Goal: Find specific page/section: Find specific page/section

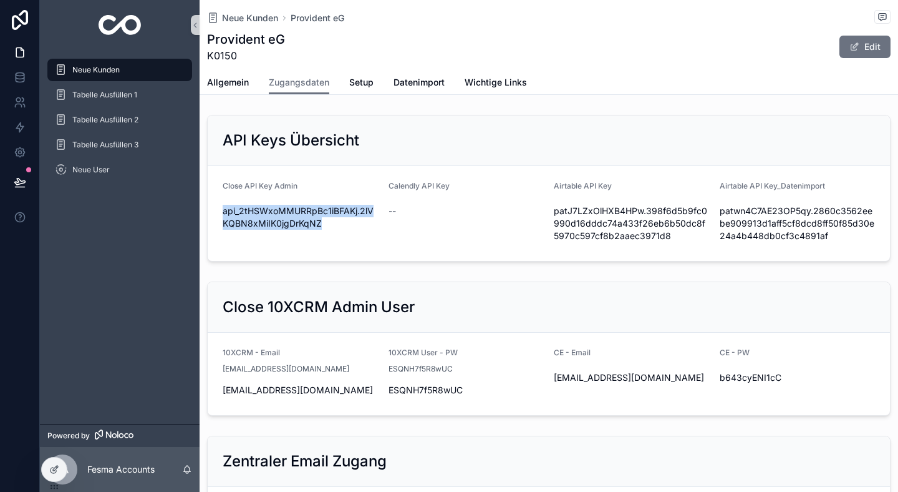
click at [126, 72] on div "Neue Kunden" at bounding box center [120, 70] width 130 height 20
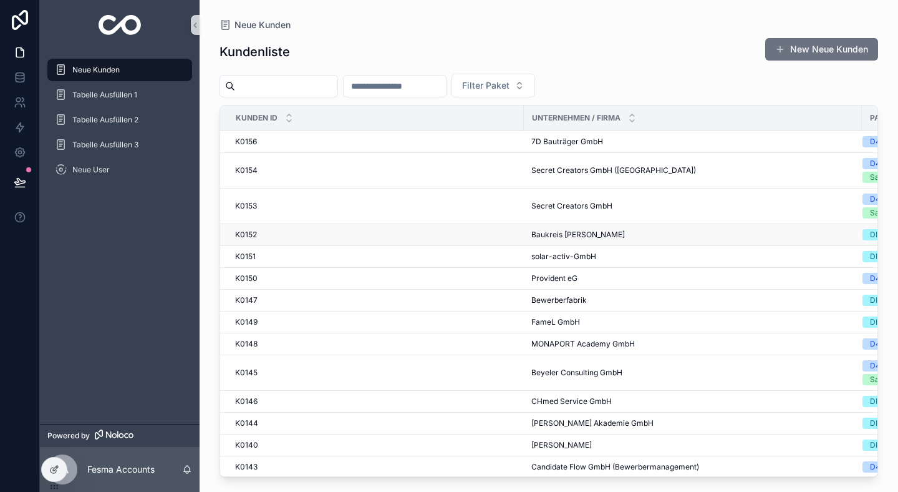
scroll to position [273, 0]
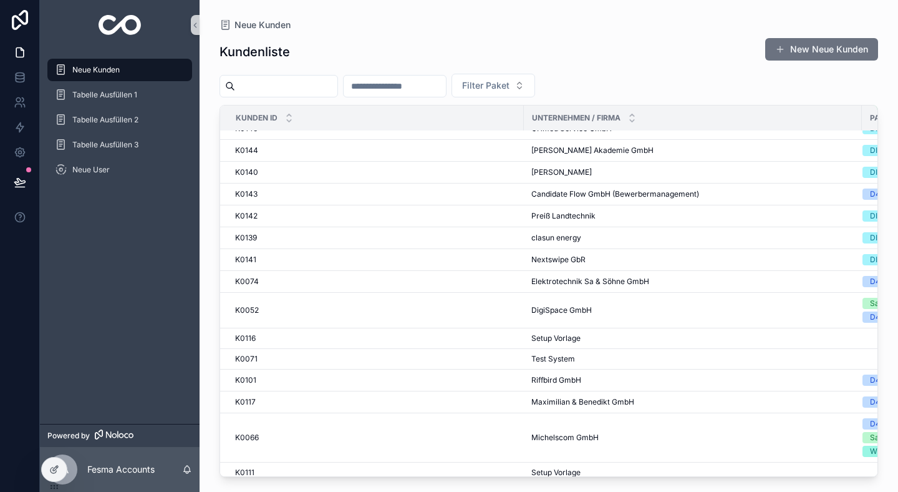
click at [430, 83] on input "scrollable content" at bounding box center [395, 85] width 102 height 17
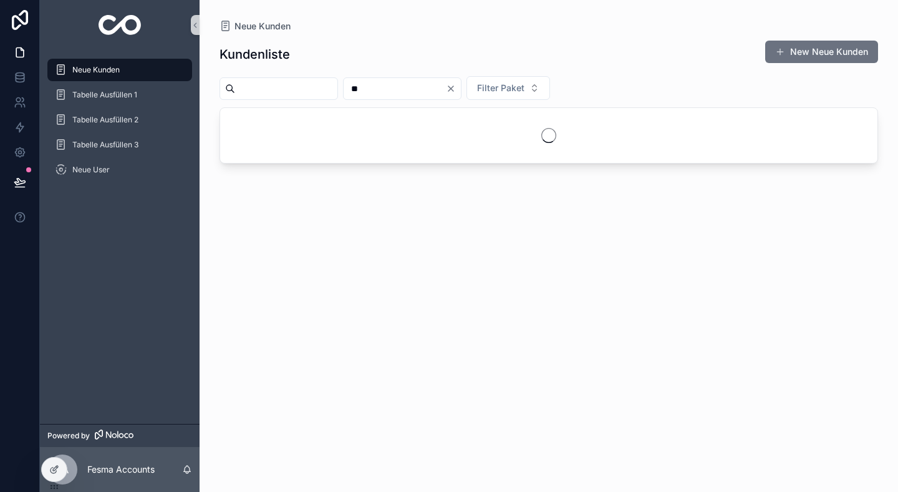
type input "**"
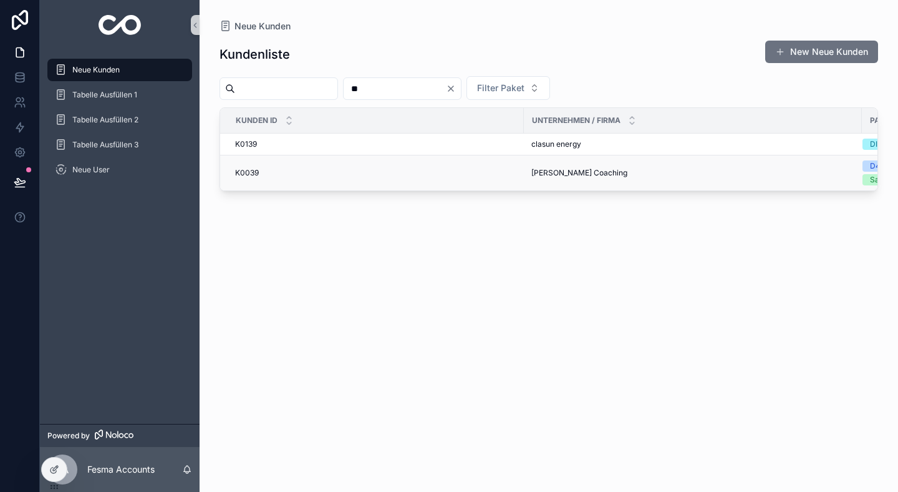
click at [347, 170] on div "K0039 K0039" at bounding box center [375, 173] width 281 height 10
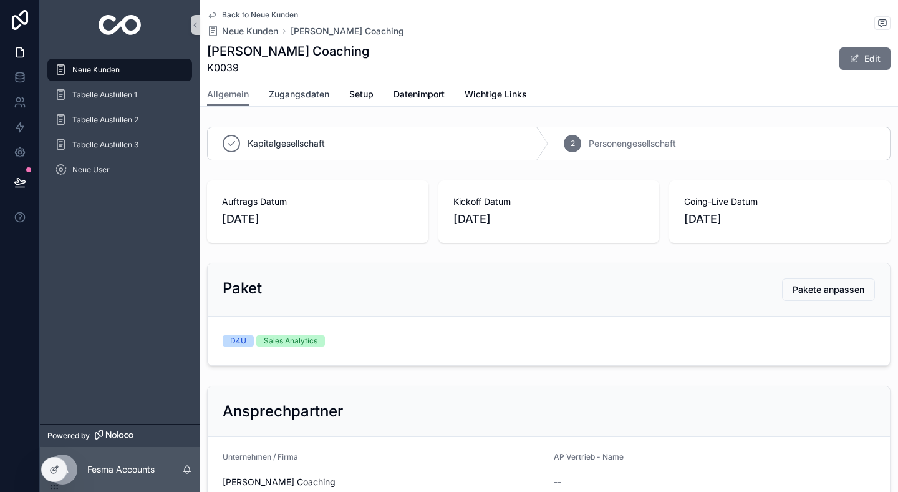
click at [300, 94] on span "Zugangsdaten" at bounding box center [299, 94] width 61 height 12
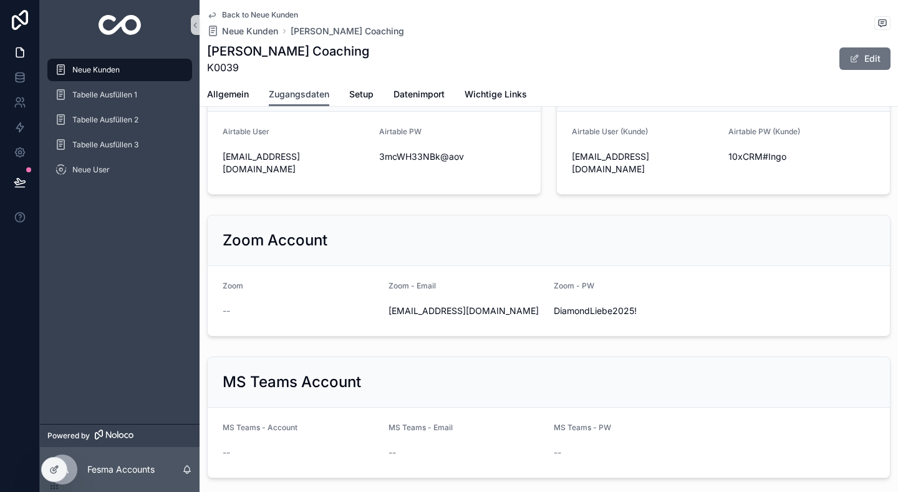
scroll to position [799, 0]
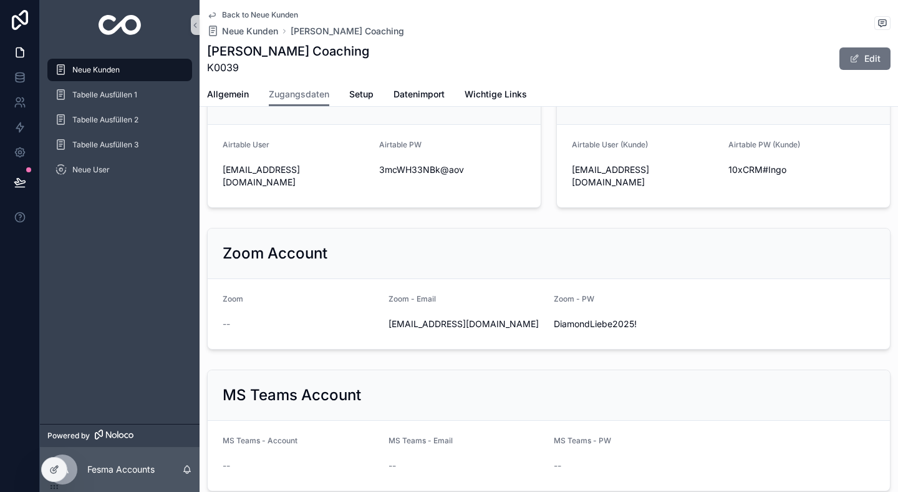
click at [627, 200] on form "Airtable User ([PERSON_NAME]) [EMAIL_ADDRESS][DOMAIN_NAME] Airtable PW ([PERSON…" at bounding box center [723, 166] width 333 height 82
drag, startPoint x: 631, startPoint y: 186, endPoint x: 560, endPoint y: 166, distance: 73.9
click at [560, 166] on form "Airtable User ([PERSON_NAME]) [EMAIL_ADDRESS][DOMAIN_NAME] Airtable PW ([PERSON…" at bounding box center [723, 166] width 333 height 82
click at [566, 180] on form "Airtable User ([PERSON_NAME]) [EMAIL_ADDRESS][DOMAIN_NAME] Airtable PW ([PERSON…" at bounding box center [723, 166] width 333 height 82
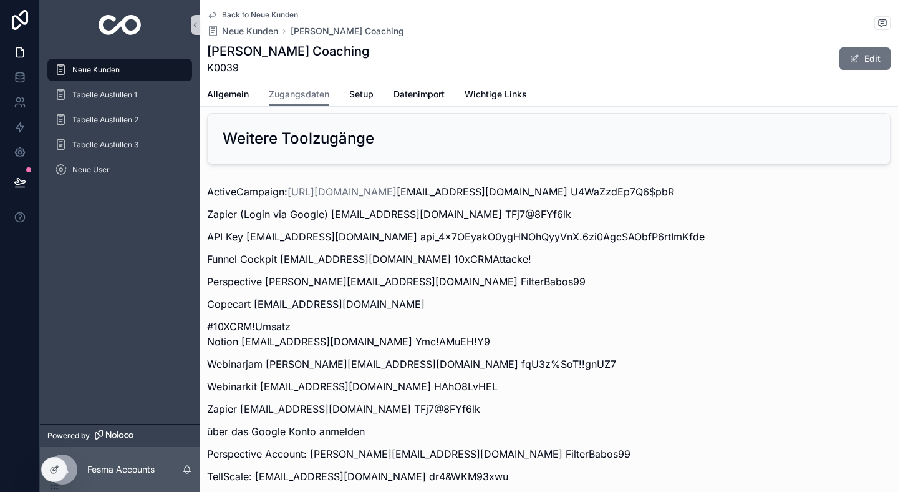
scroll to position [1642, 0]
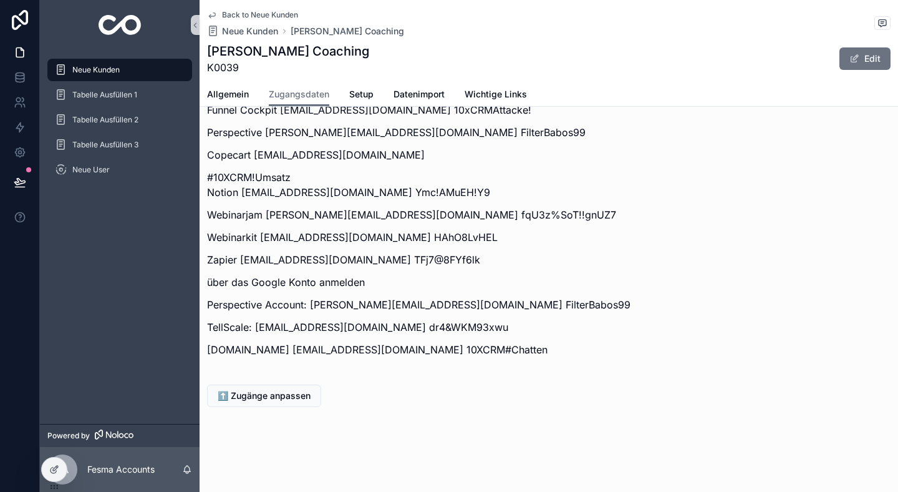
click at [299, 359] on div "ActiveCampaign: [URL][DOMAIN_NAME] [EMAIL_ADDRESS][DOMAIN_NAME] U4WaZzdEp7Q6$pb…" at bounding box center [549, 199] width 699 height 339
drag, startPoint x: 478, startPoint y: 351, endPoint x: 295, endPoint y: 351, distance: 182.8
click at [295, 351] on p "[DOMAIN_NAME] [EMAIL_ADDRESS][DOMAIN_NAME] 10XCRM#Chatten" at bounding box center [549, 349] width 684 height 15
copy p "[PERSON_NAME][EMAIL_ADDRESS][DOMAIN_NAME]"
drag, startPoint x: 568, startPoint y: 347, endPoint x: 482, endPoint y: 353, distance: 85.7
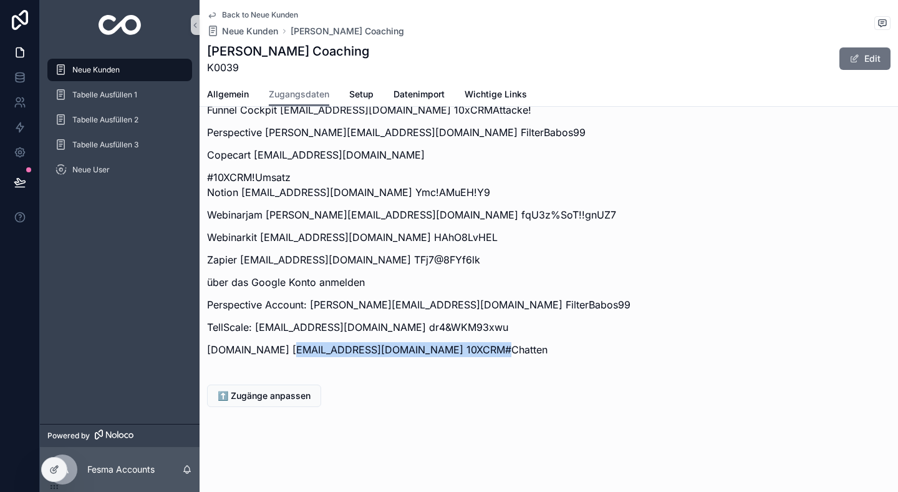
click at [482, 353] on p "[DOMAIN_NAME] [EMAIL_ADDRESS][DOMAIN_NAME] 10XCRM#Chatten" at bounding box center [549, 349] width 684 height 15
copy p "10XCRM#Chatten"
